Goal: Task Accomplishment & Management: Complete application form

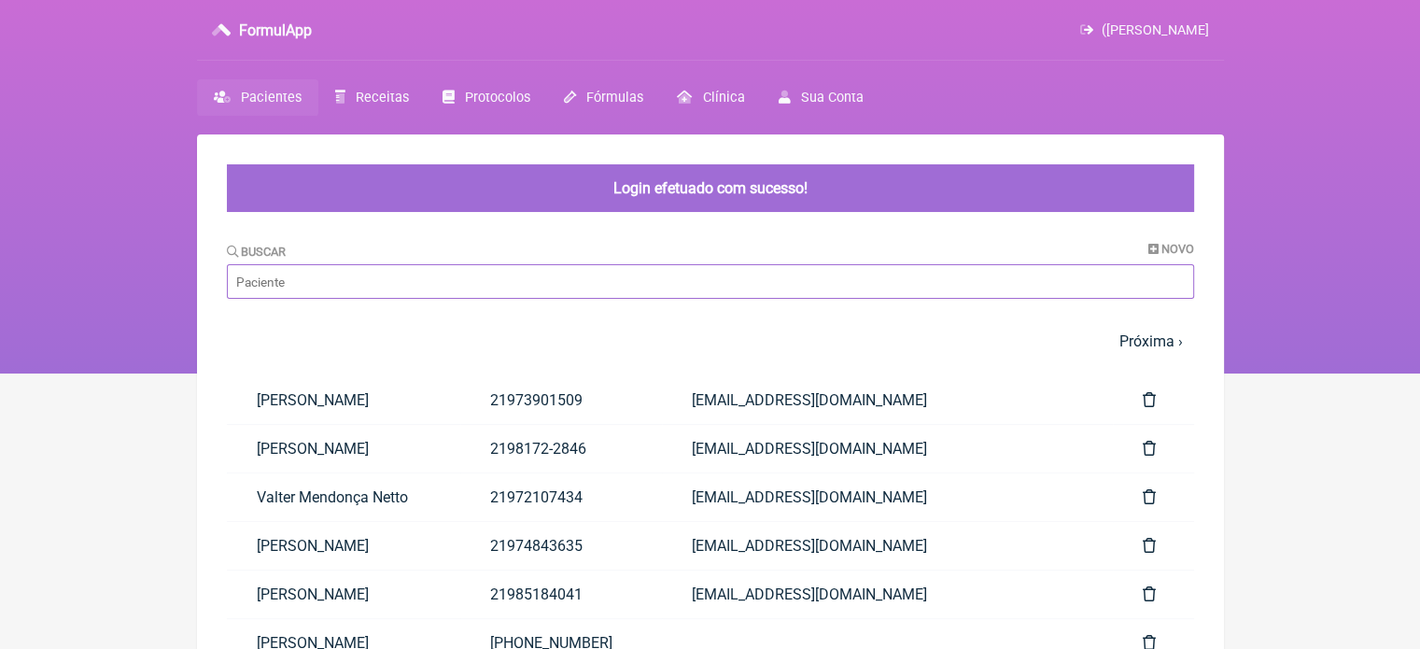
click at [494, 288] on input "Buscar" at bounding box center [710, 281] width 967 height 35
paste input "Antônio Argemiro Nogueira Manipular: Tadalafila 15mg + Triptofano 100mg – Tomar…"
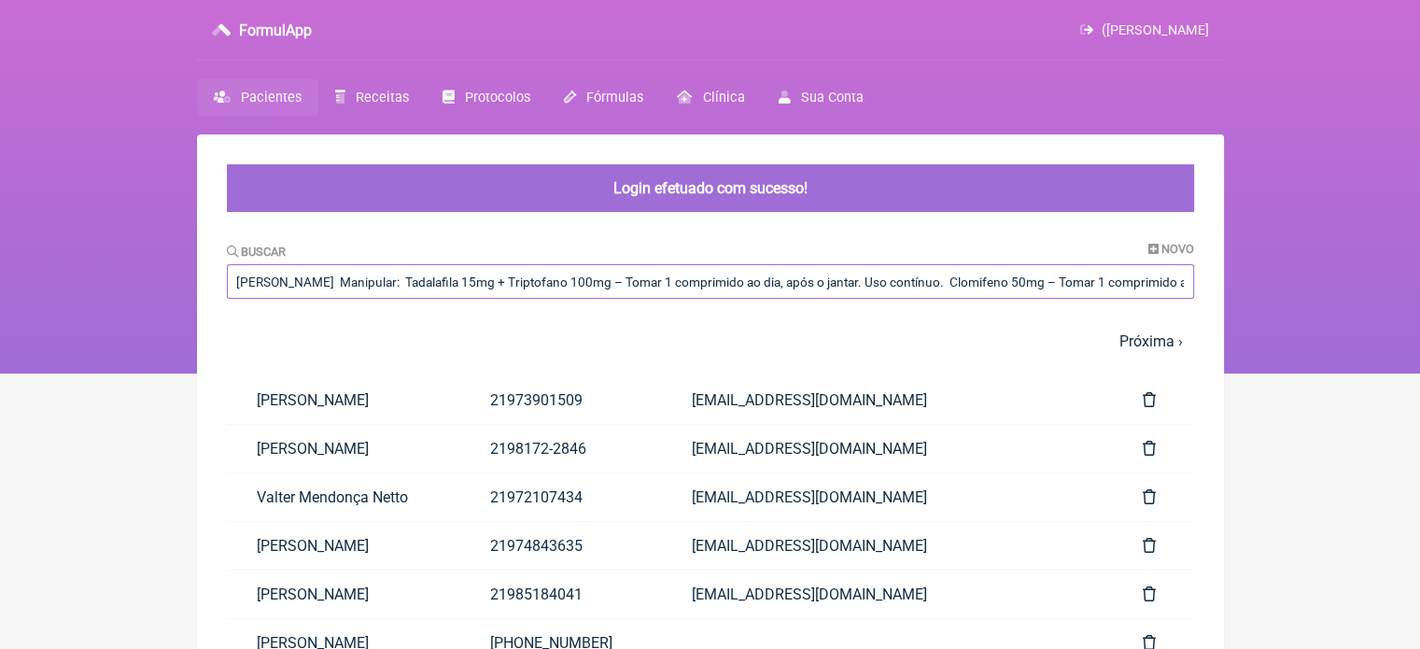
scroll to position [0, 1012]
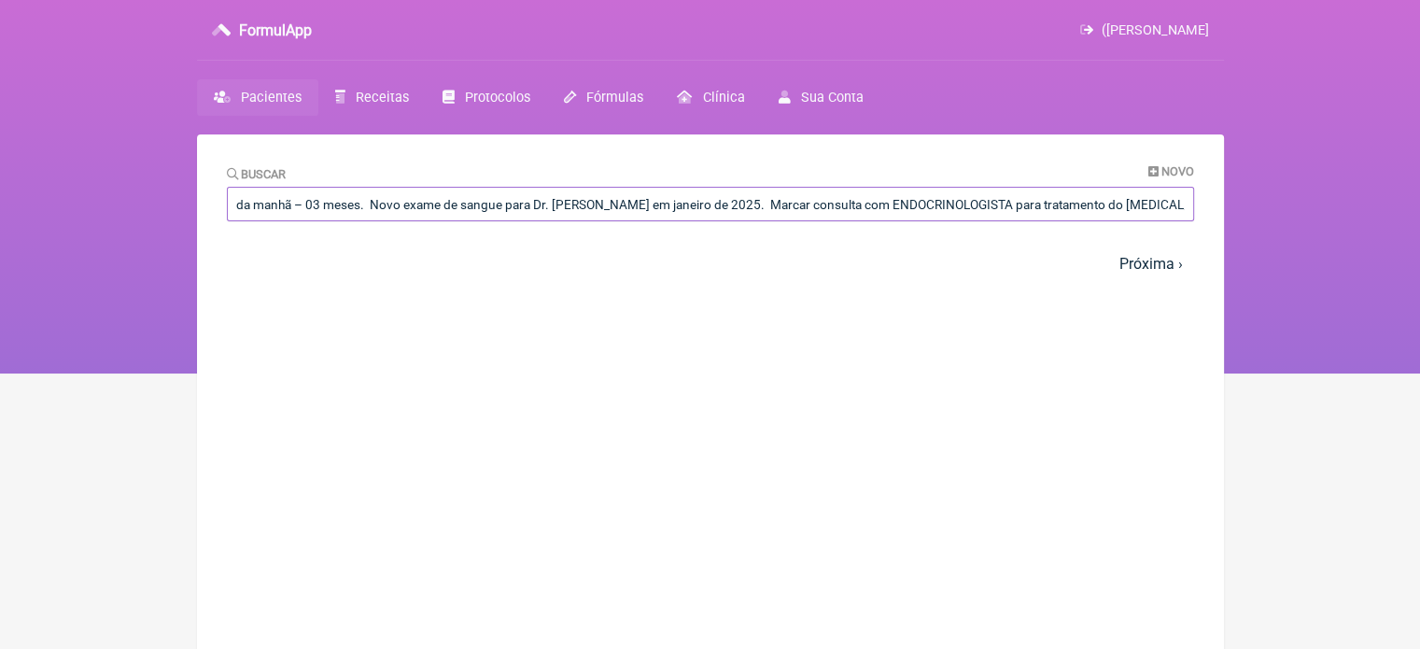
type input "Antônio Argemiro Nogueira Manipular: Tadalafila 15mg + Triptofano 100mg – Tomar…"
click at [251, 92] on span "Pacientes" at bounding box center [271, 98] width 61 height 16
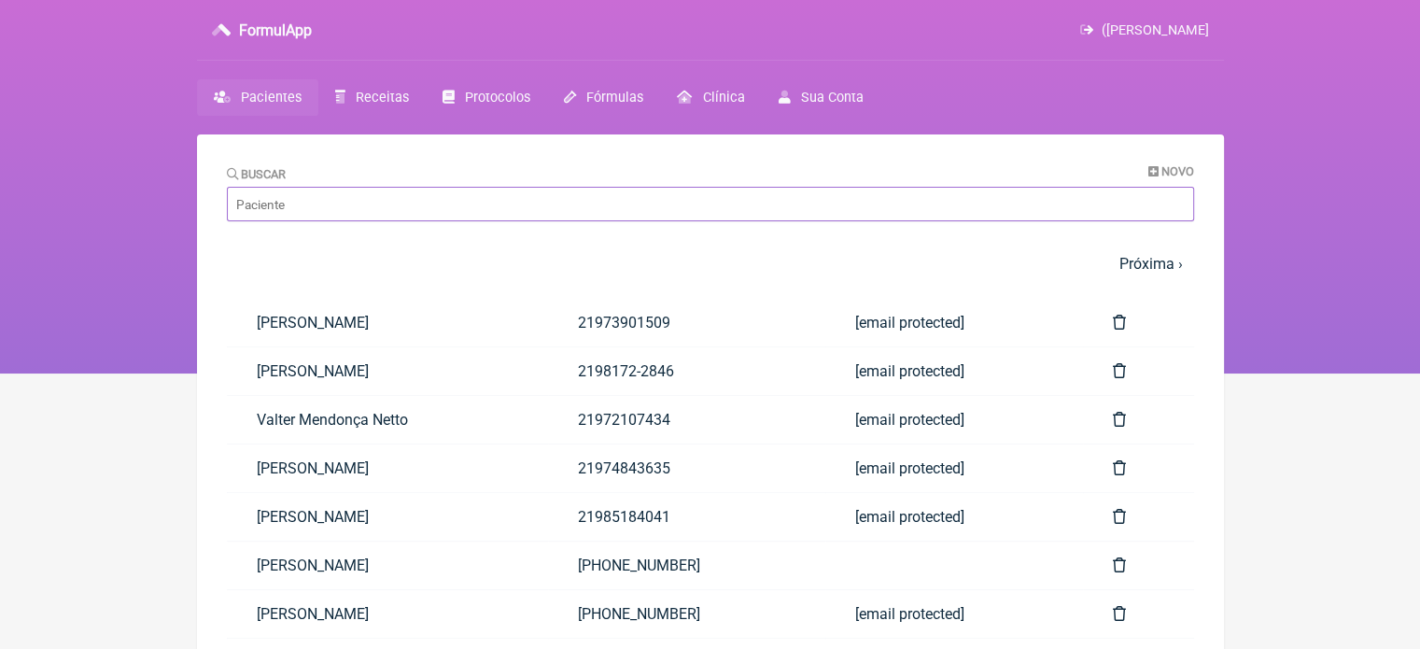
click at [500, 201] on input "Buscar" at bounding box center [710, 204] width 967 height 35
paste input "[PERSON_NAME]"
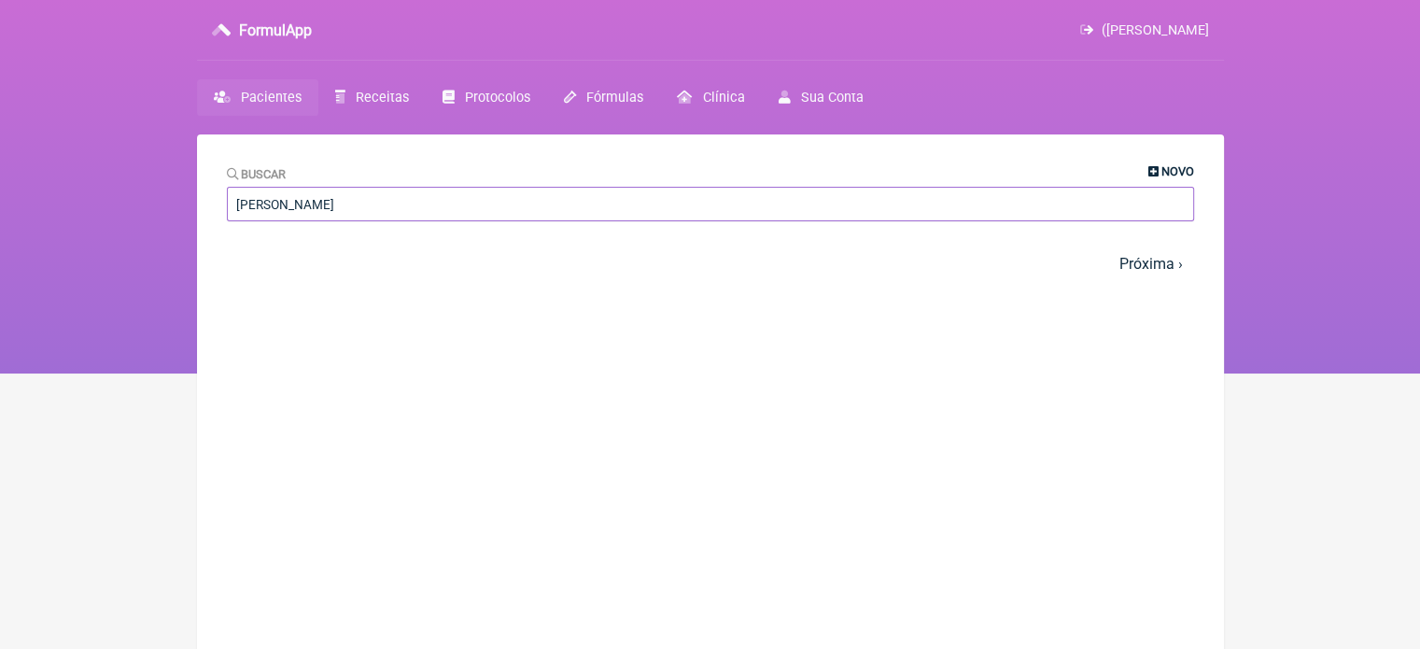
type input "[PERSON_NAME]"
click at [1178, 170] on span "Novo" at bounding box center [1178, 171] width 33 height 14
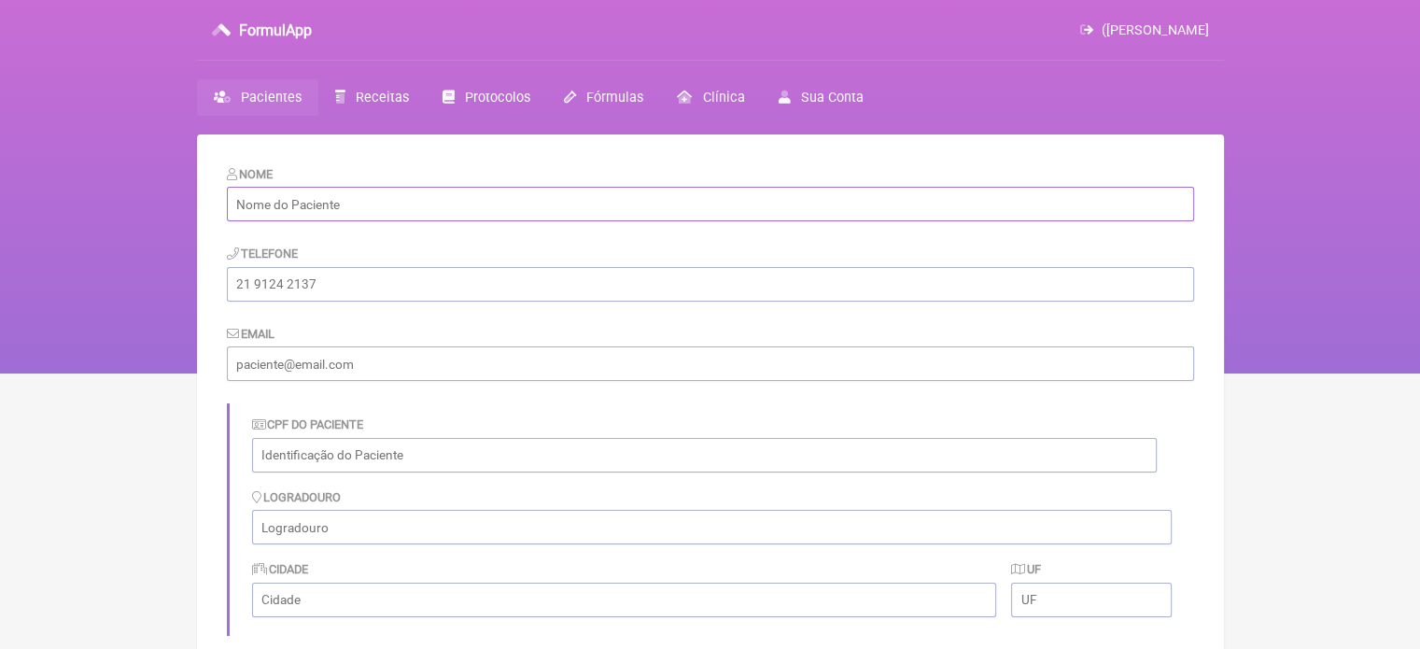
click at [506, 209] on input "text" at bounding box center [710, 204] width 967 height 35
paste input "[PERSON_NAME]"
type input "[PERSON_NAME]"
click at [333, 294] on input "tel" at bounding box center [710, 284] width 967 height 35
type input "21"
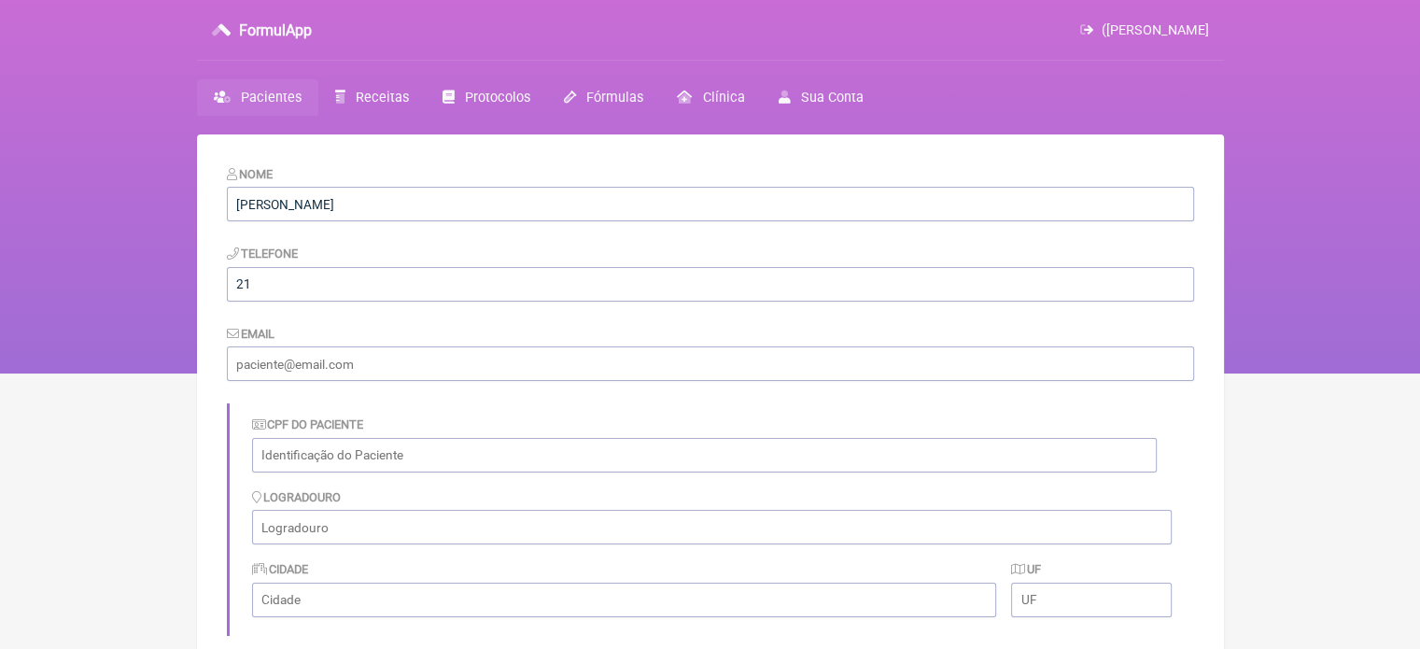
drag, startPoint x: 261, startPoint y: 339, endPoint x: 258, endPoint y: 352, distance: 13.4
click at [261, 343] on div "Email" at bounding box center [710, 352] width 967 height 57
click at [261, 358] on input "email" at bounding box center [710, 363] width 967 height 35
type input "naopossui@yahoo.com"
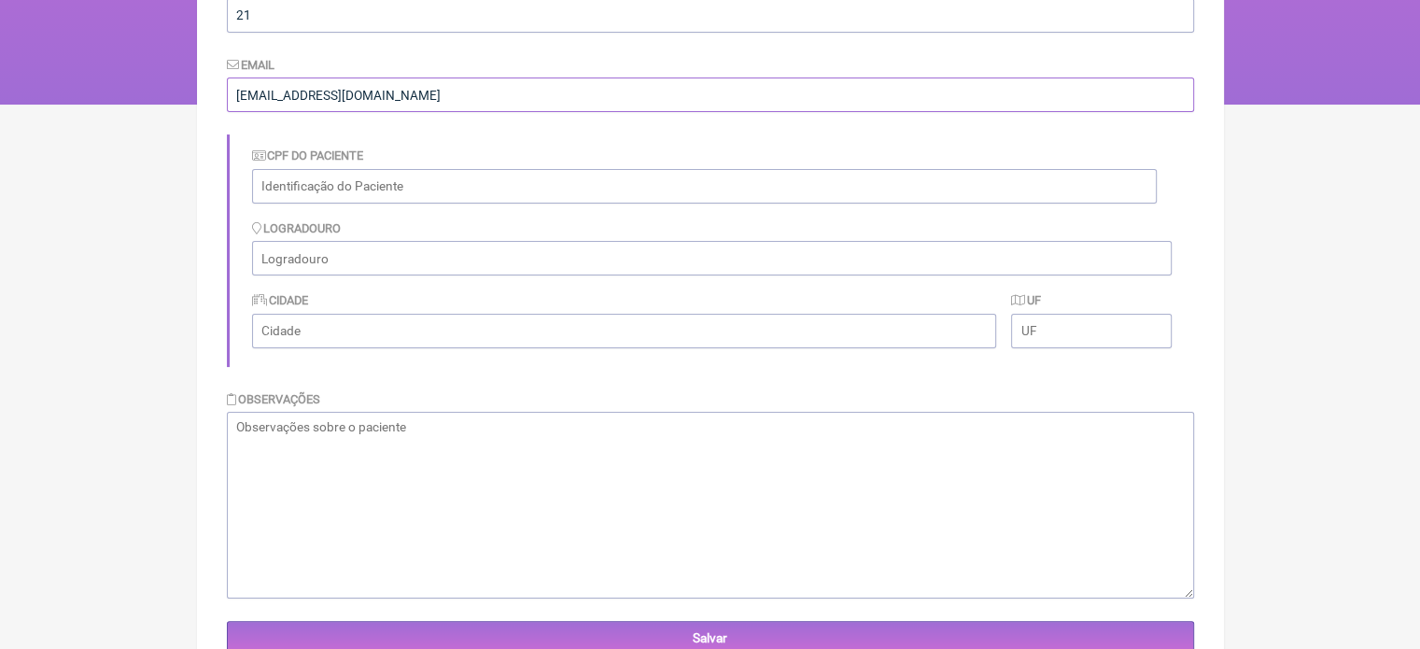
scroll to position [280, 0]
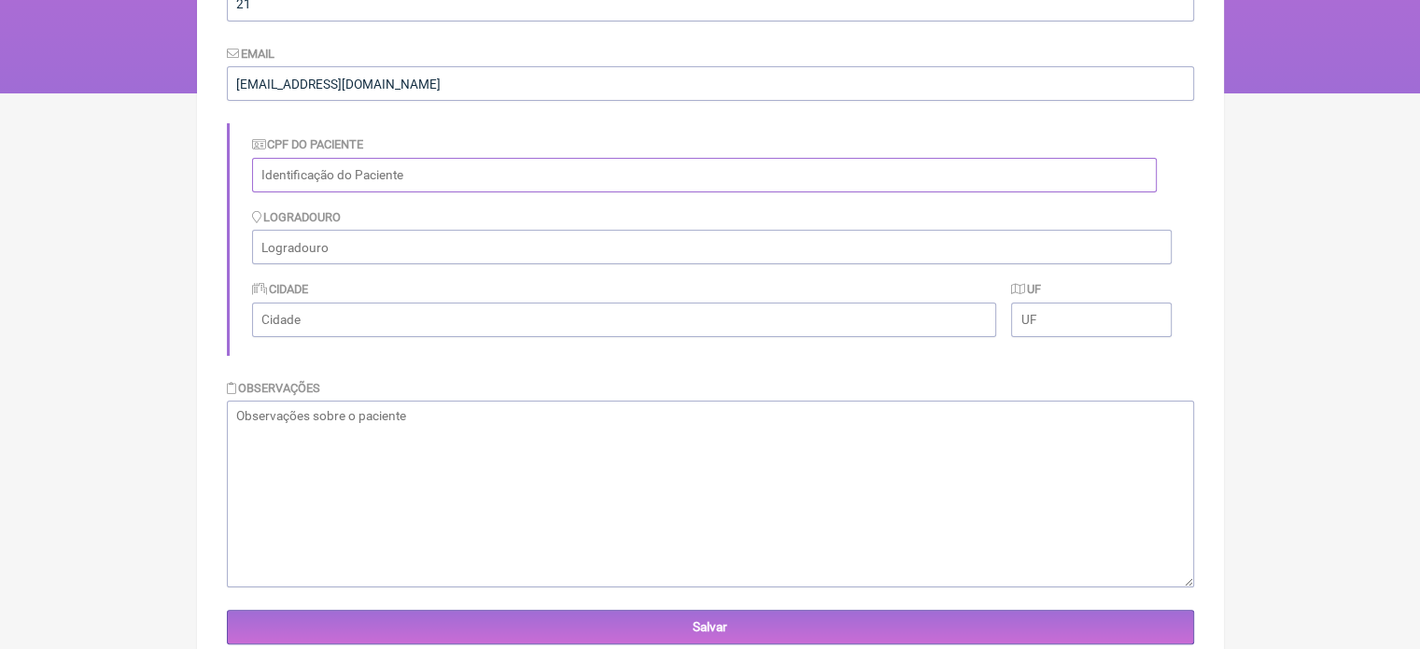
click at [422, 182] on input "text" at bounding box center [704, 175] width 905 height 35
paste input "466.356.297-34"
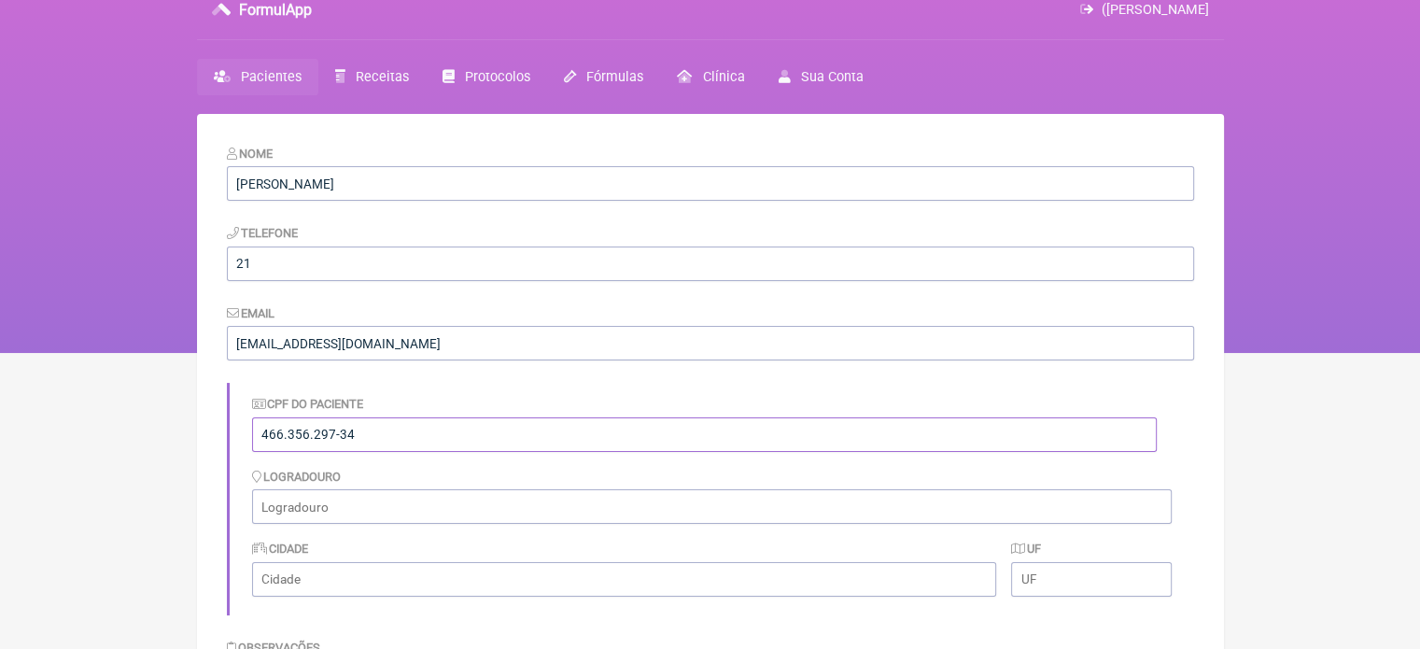
scroll to position [0, 0]
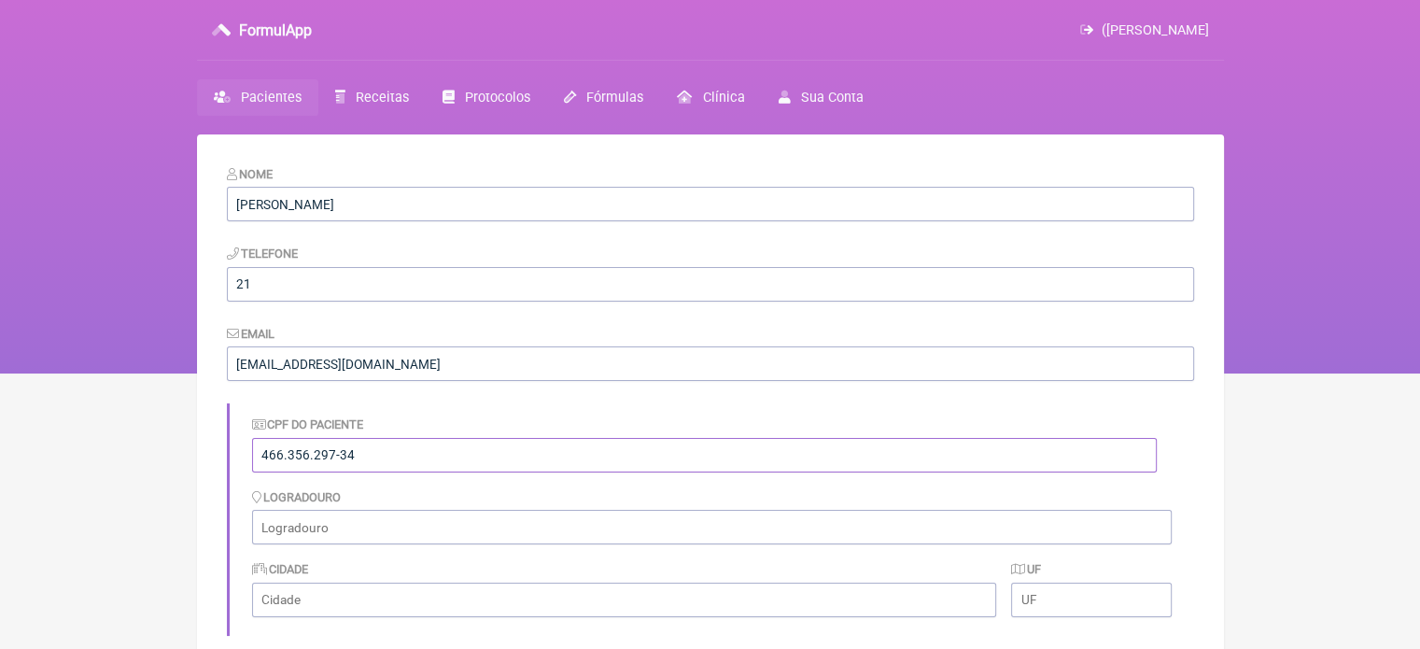
type input "466.356.297-34"
click at [307, 285] on input "21" at bounding box center [710, 284] width 967 height 35
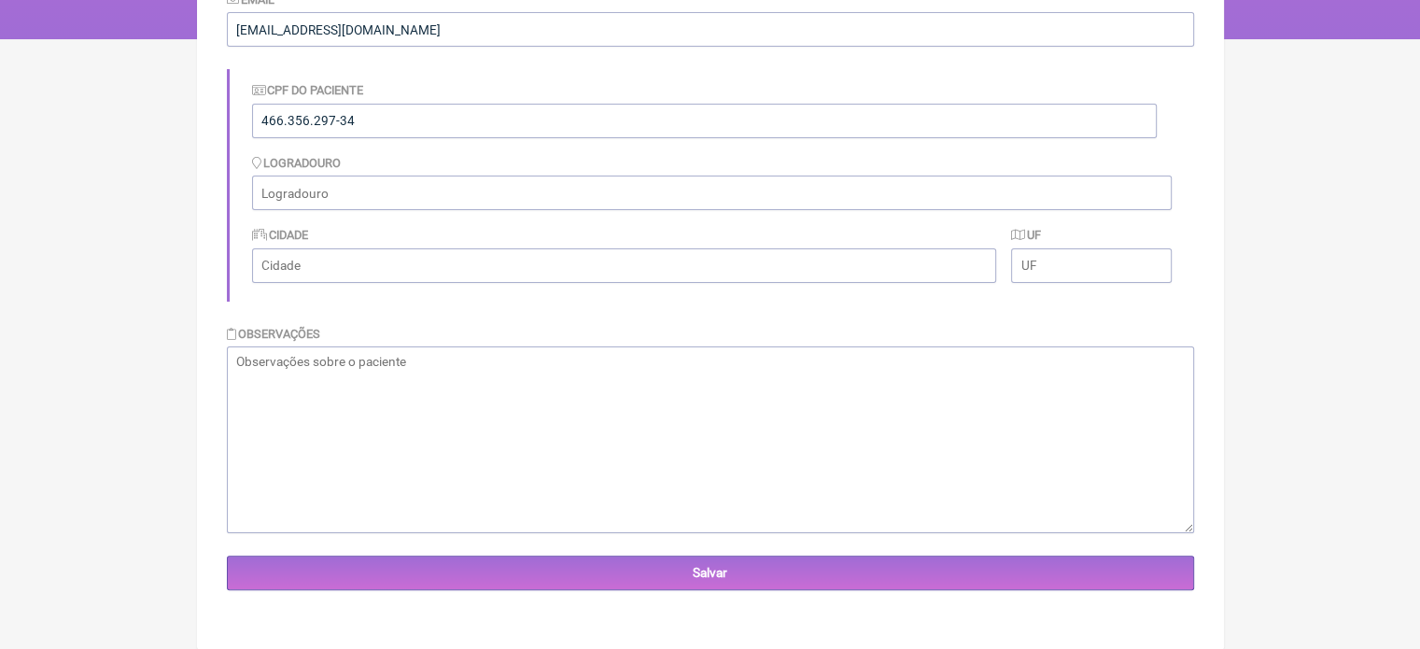
scroll to position [335, 0]
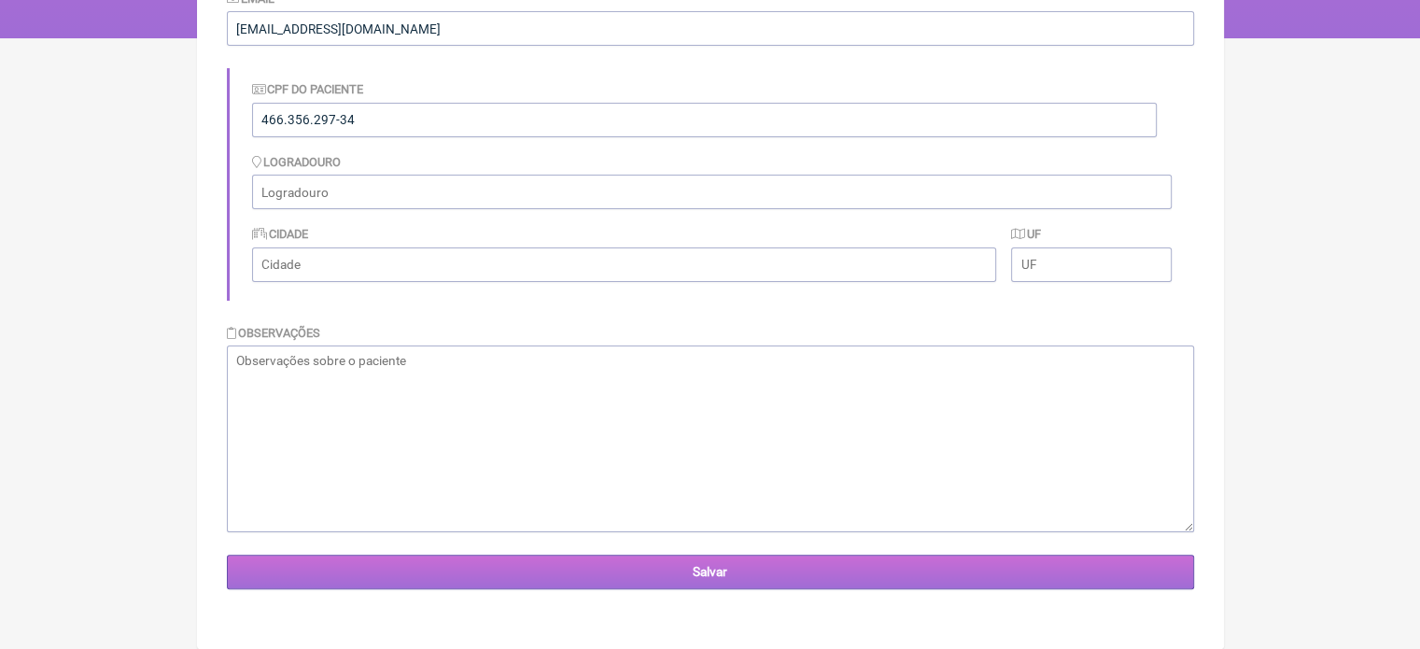
type input "21-983986891"
click at [759, 580] on input "Salvar" at bounding box center [710, 572] width 967 height 35
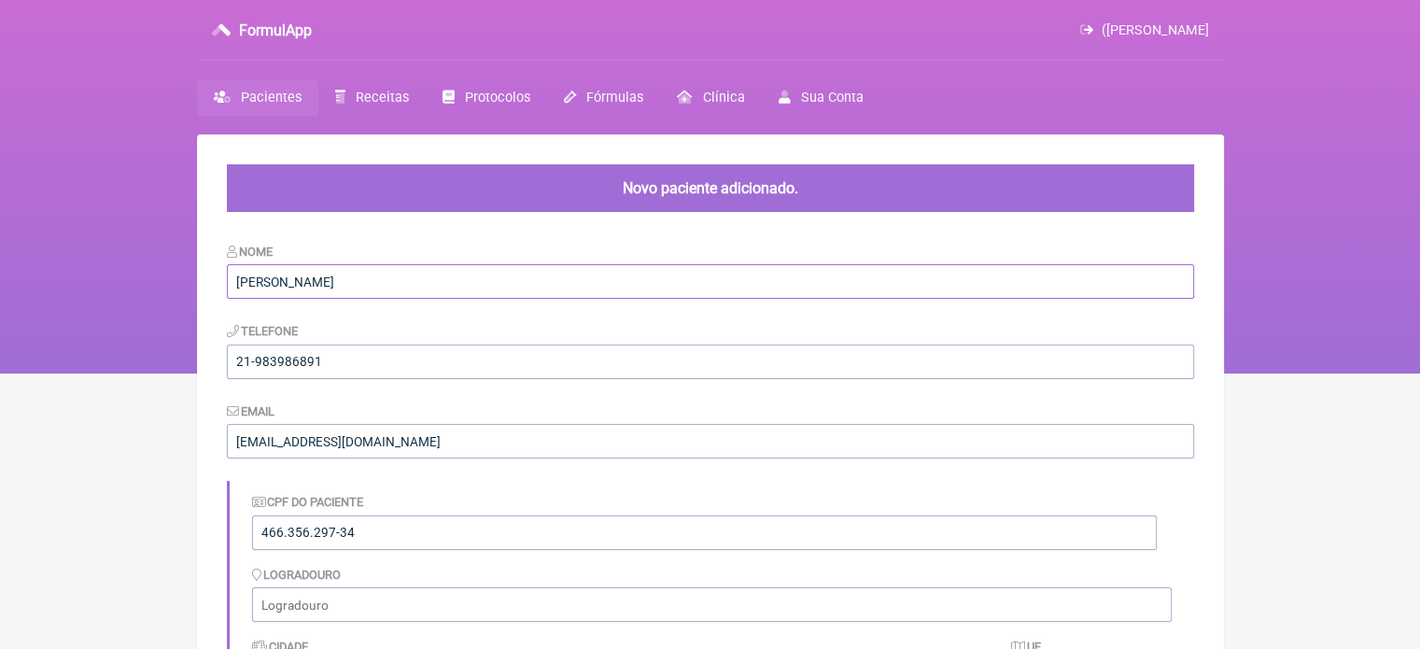
drag, startPoint x: 424, startPoint y: 287, endPoint x: 35, endPoint y: 285, distance: 388.5
click at [36, 285] on div "FormulApp ([PERSON_NAME] [GEOGRAPHIC_DATA] Receitas Protocolos Fórmulas [GEOGRA…" at bounding box center [710, 187] width 1420 height 374
click at [394, 82] on link "Receitas" at bounding box center [371, 97] width 107 height 36
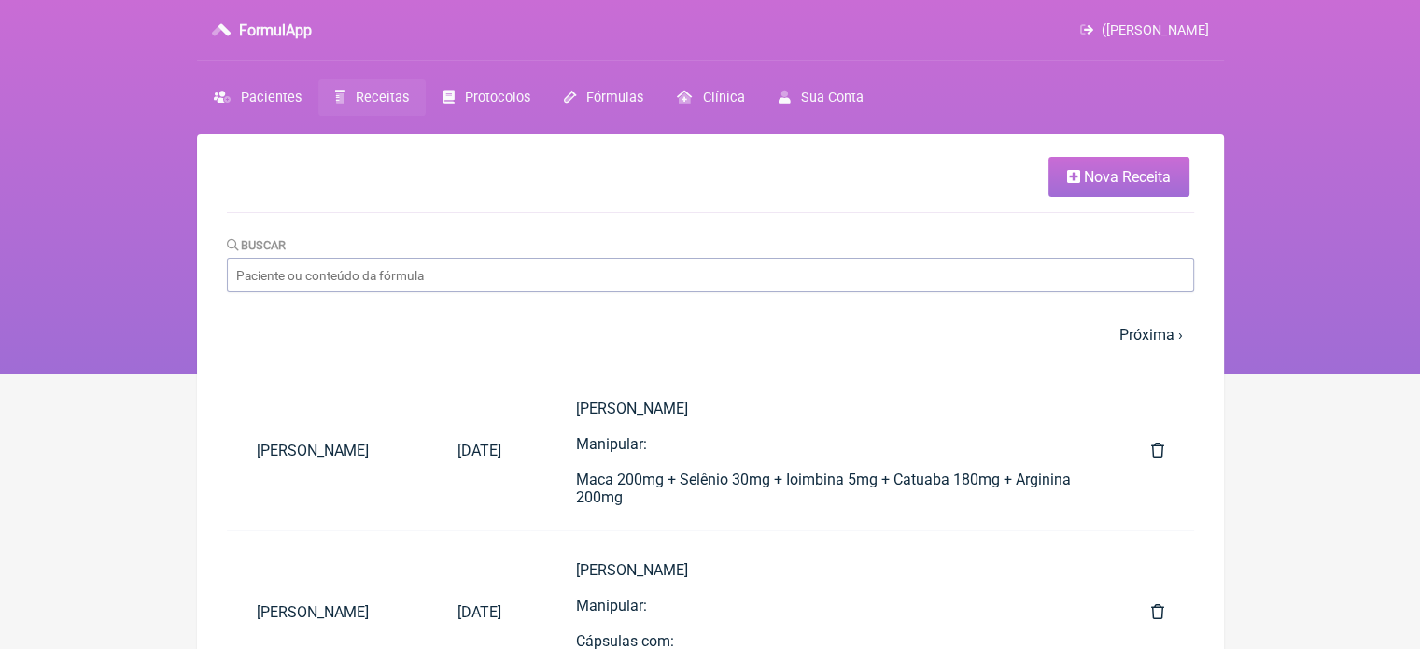
click at [1124, 187] on link "Nova Receita" at bounding box center [1119, 177] width 141 height 40
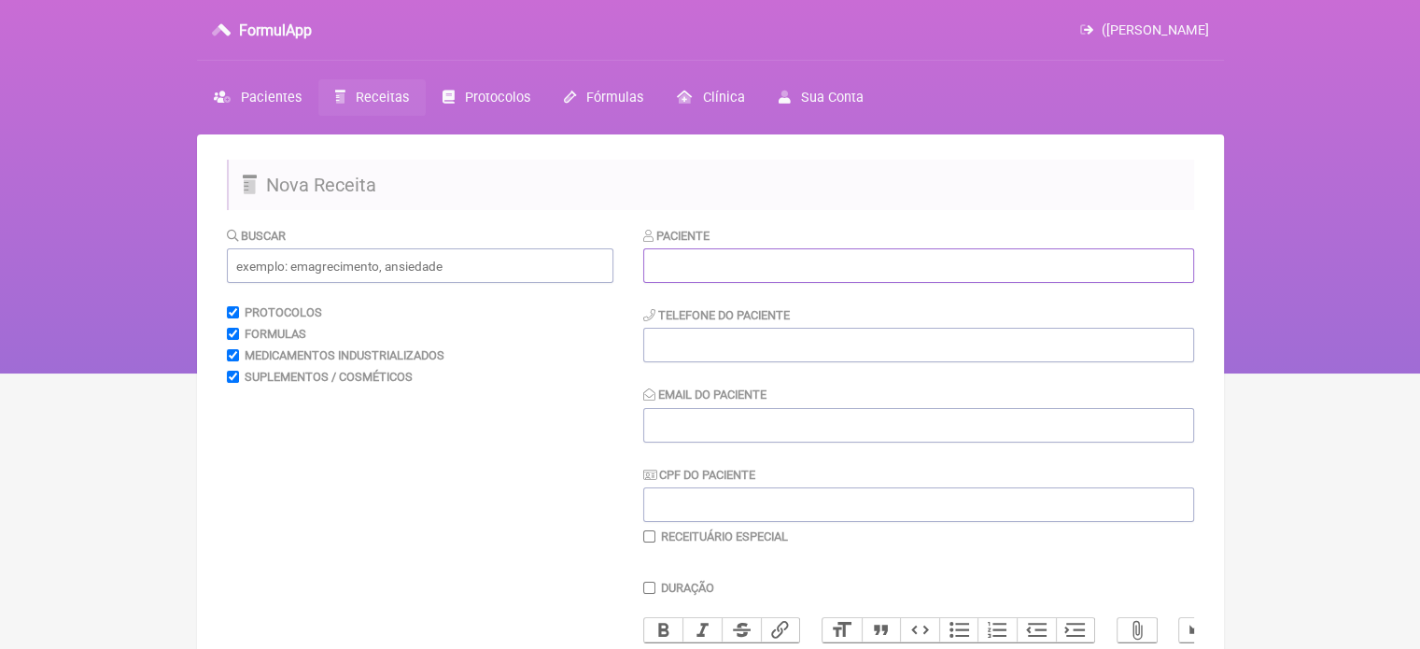
click at [821, 265] on input "text" at bounding box center [918, 265] width 551 height 35
paste input "Antônio Argemiro Nogueira"
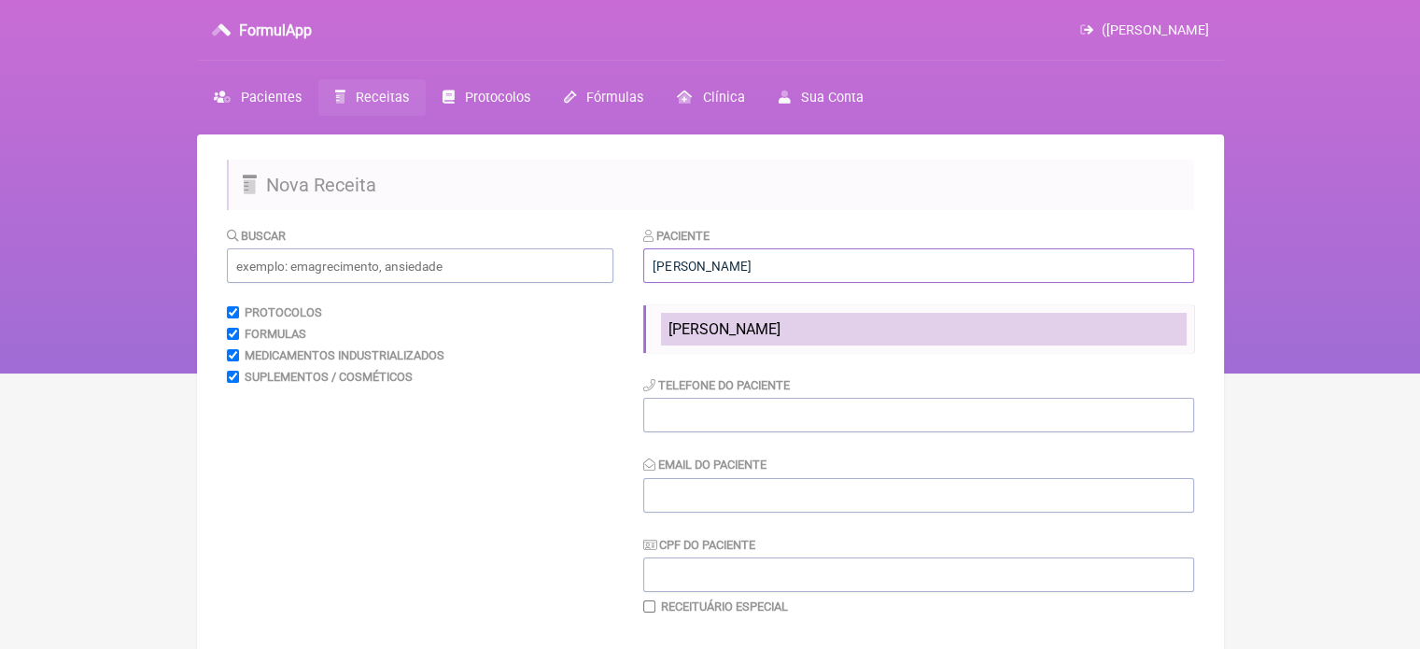
type input "Antônio Argemiro Nogueira"
click at [778, 325] on span "Antônio Argemiro Nogueira" at bounding box center [725, 329] width 112 height 18
type input "21-983986891"
type input "naopossui@yahoo.com"
type input "466.356.297-34"
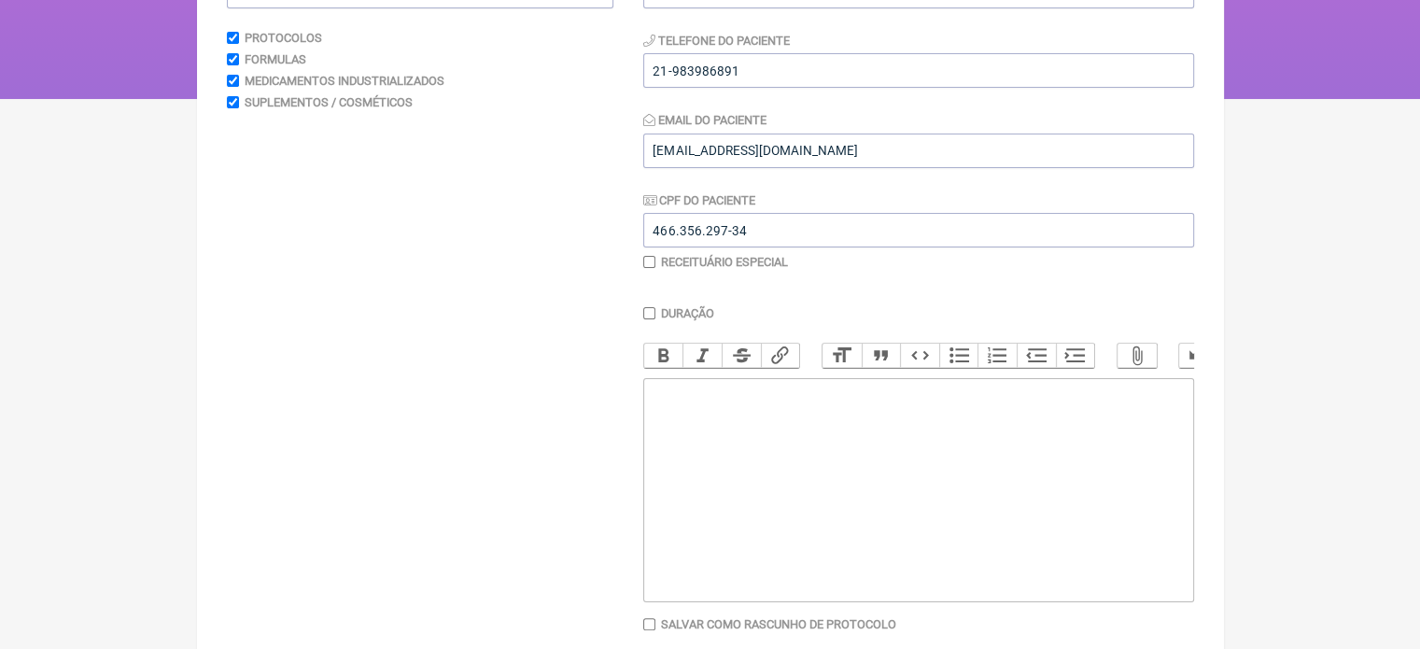
scroll to position [280, 0]
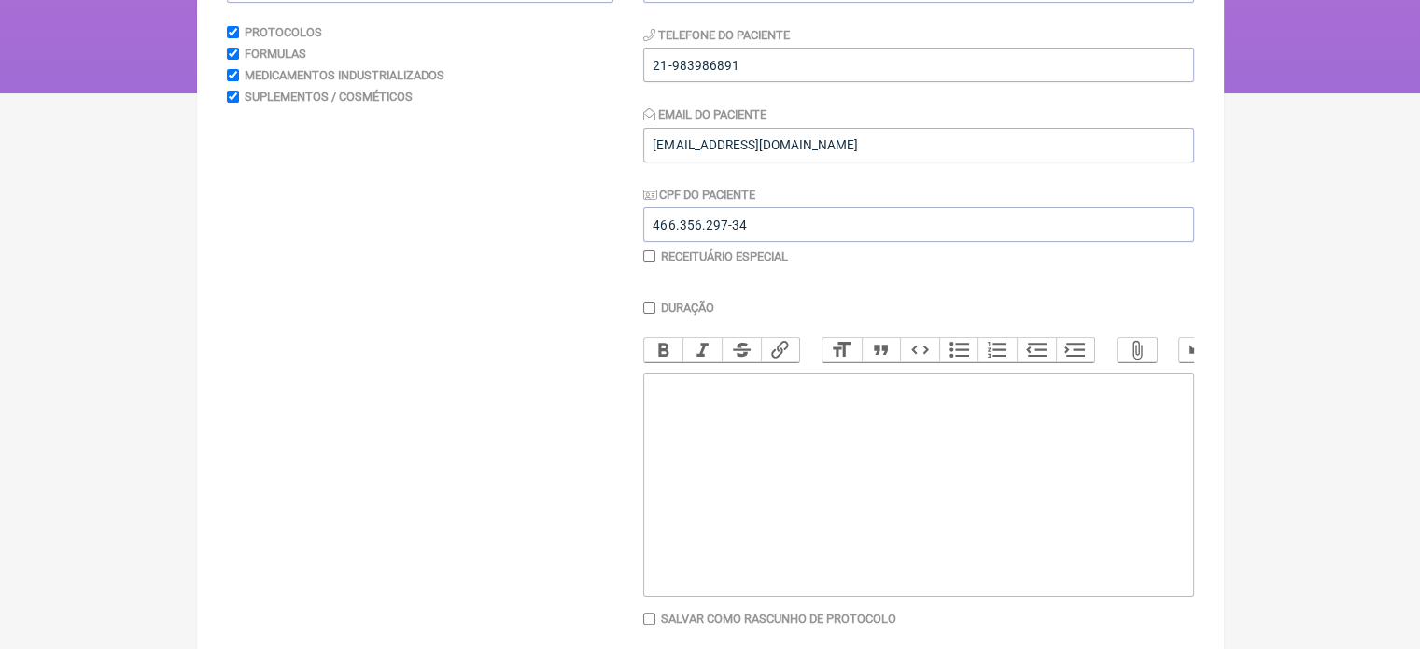
click at [855, 463] on trix-editor at bounding box center [918, 485] width 551 height 224
paste trix-editor "<div>Antônio Argemiro Nogueira</div><div>&nbsp;</div><div>Manipular:</div><div>…"
type trix-editor "<div>Antônio Argemiro Nogueira</div><div>&nbsp;</div><div>Manipular:</div><div>…"
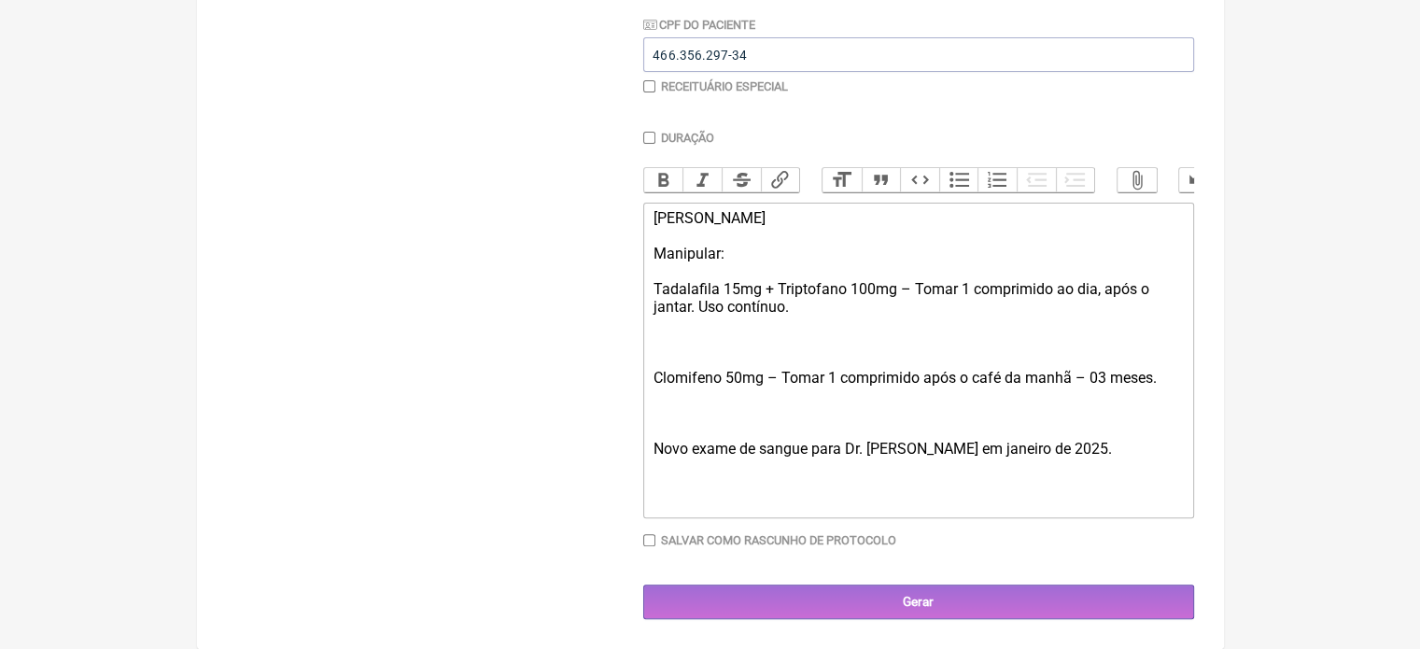
scroll to position [467, 0]
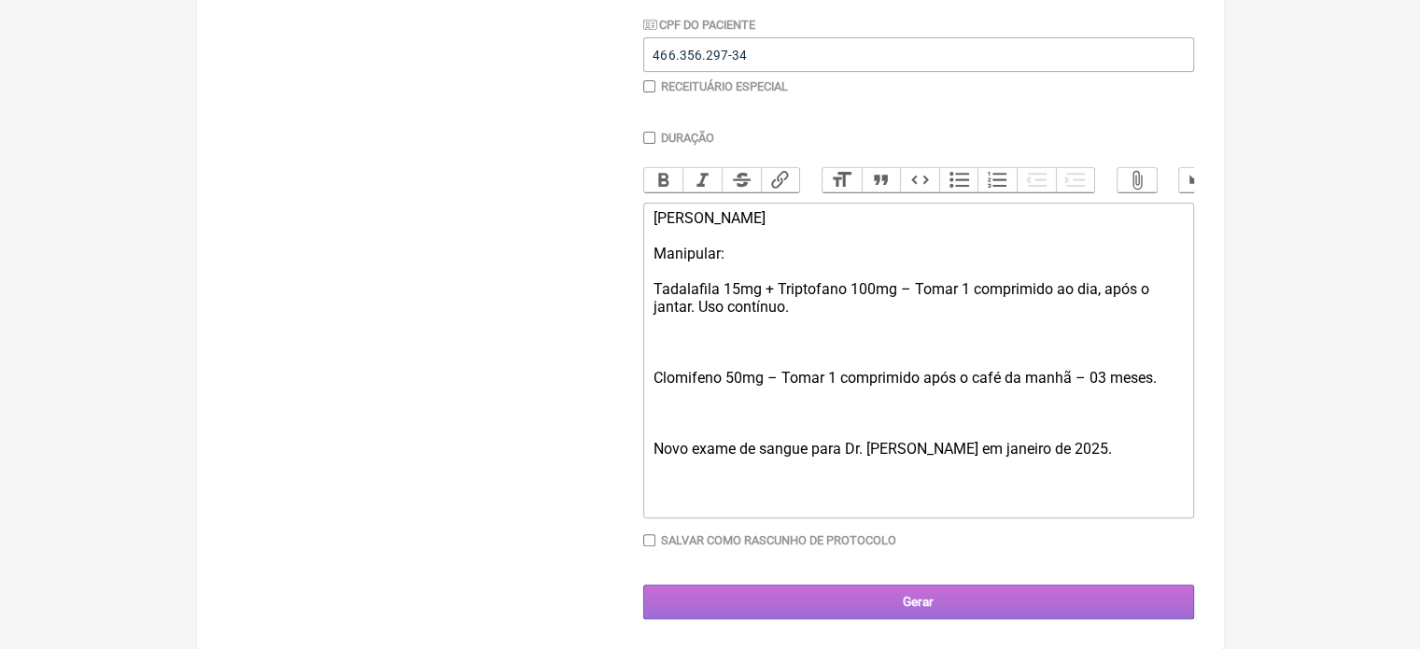
click at [930, 612] on input "Gerar" at bounding box center [918, 602] width 551 height 35
